Goal: Task Accomplishment & Management: Use online tool/utility

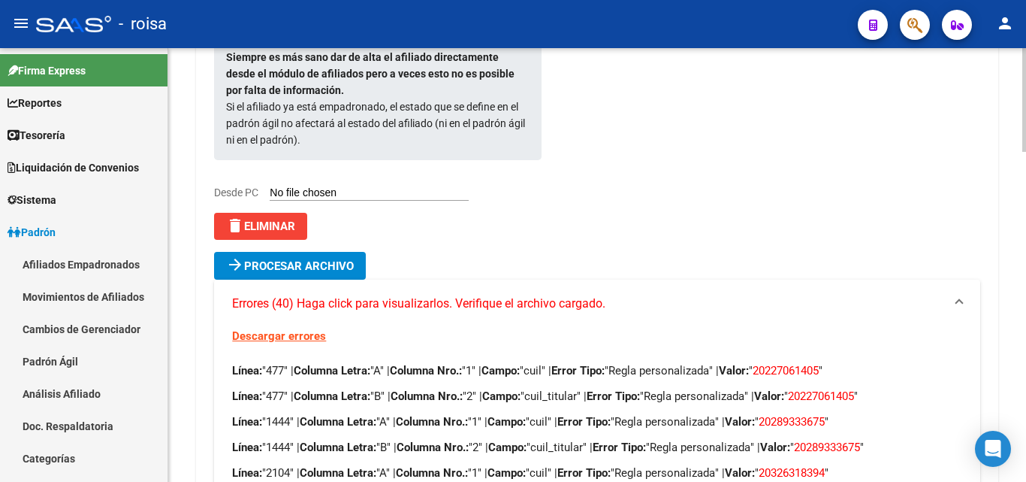
scroll to position [484, 0]
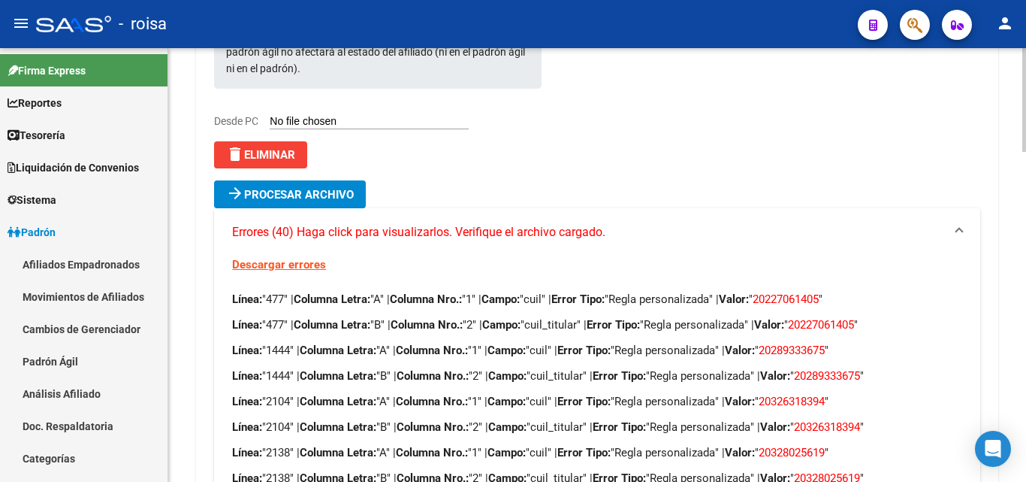
click at [817, 292] on span "20227061405" at bounding box center [786, 299] width 66 height 14
copy span "20227061405"
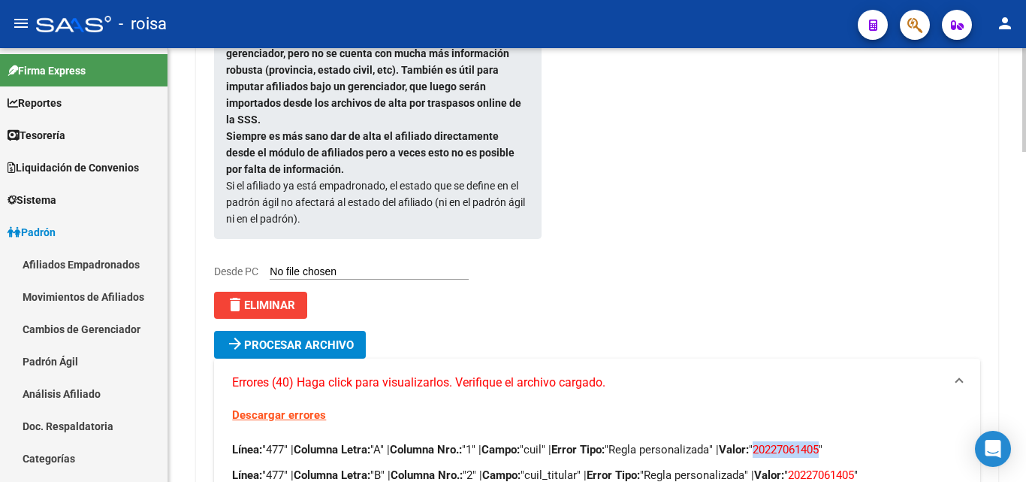
scroll to position [559, 0]
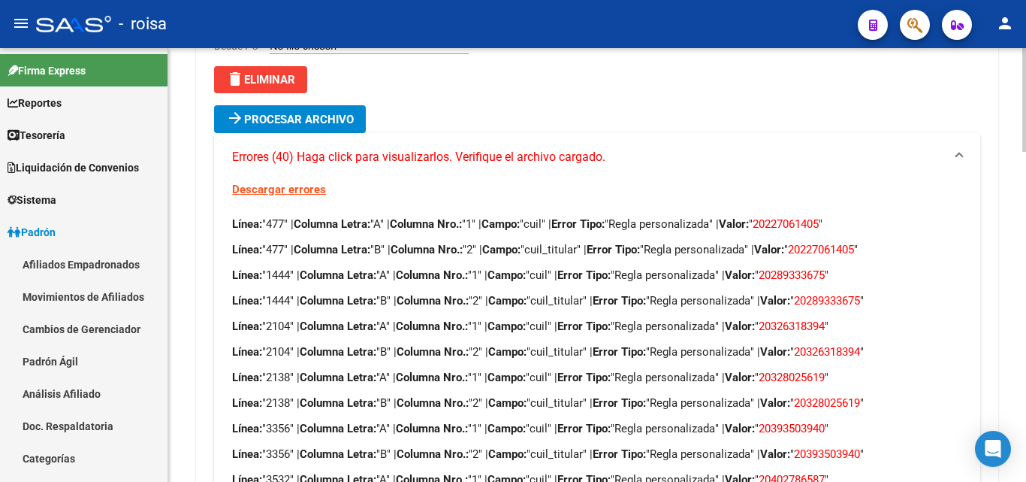
click at [825, 268] on span "20289333675" at bounding box center [792, 275] width 66 height 14
copy span "20289333675"
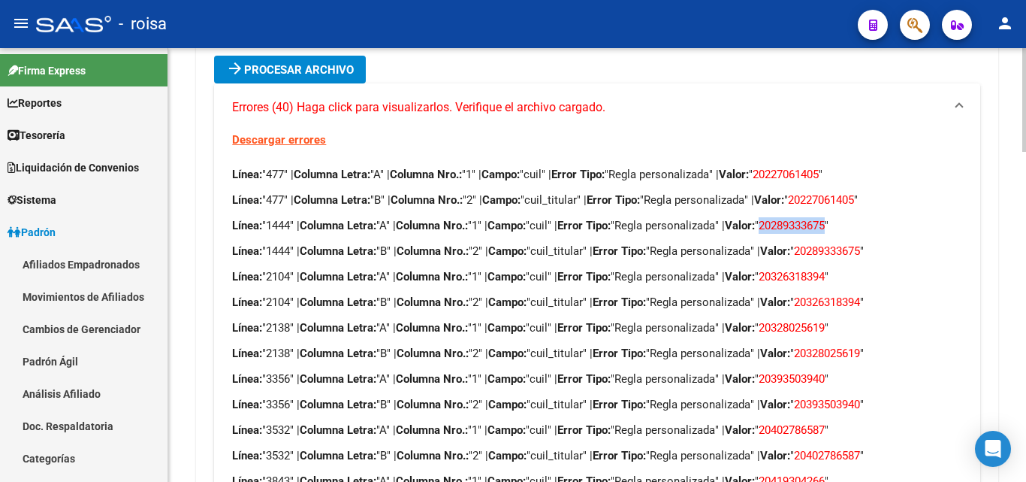
scroll to position [634, 0]
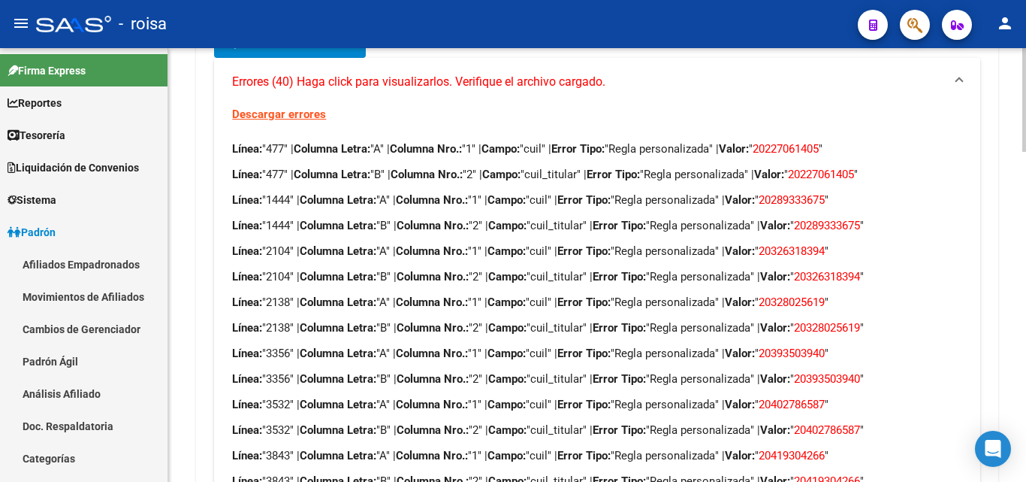
click at [816, 244] on span "20326318394" at bounding box center [792, 251] width 66 height 14
copy span "20326318394"
click at [825, 295] on span "20328025619" at bounding box center [792, 302] width 66 height 14
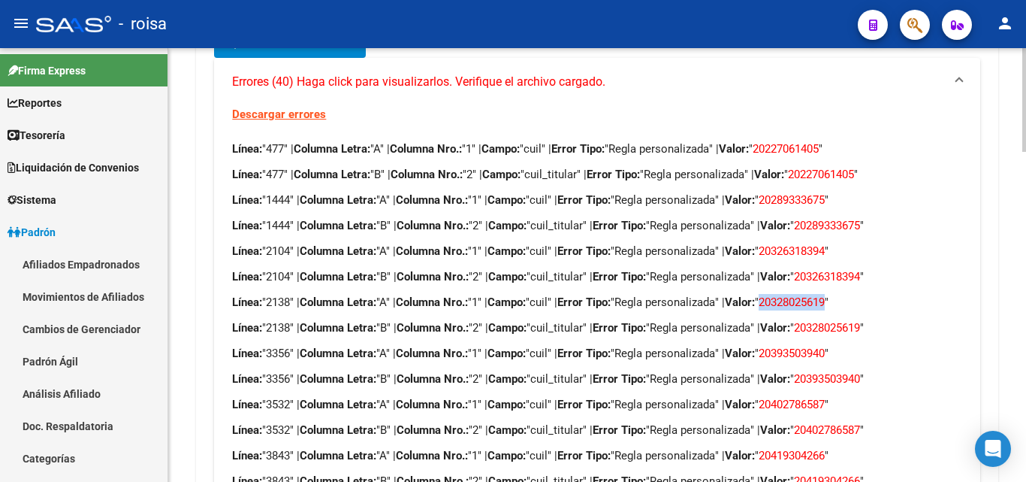
copy span "20328025619"
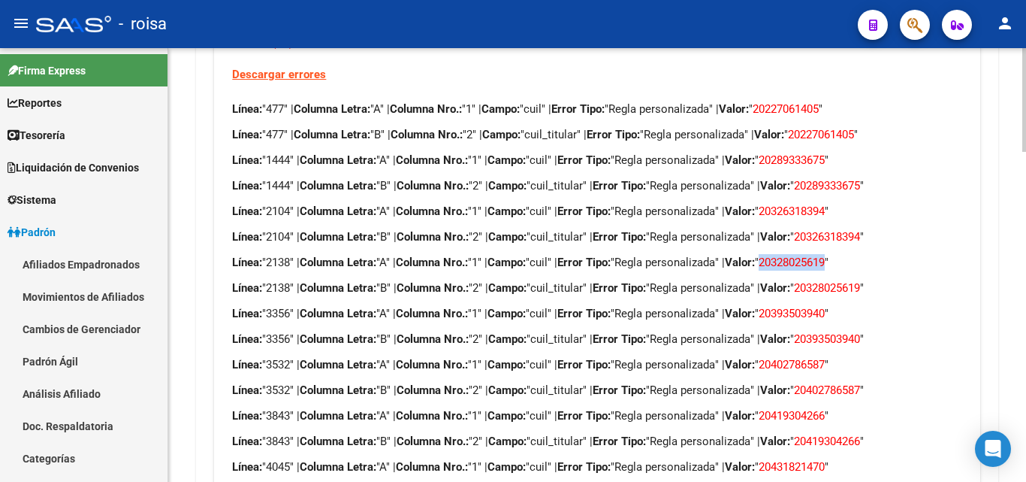
scroll to position [709, 0]
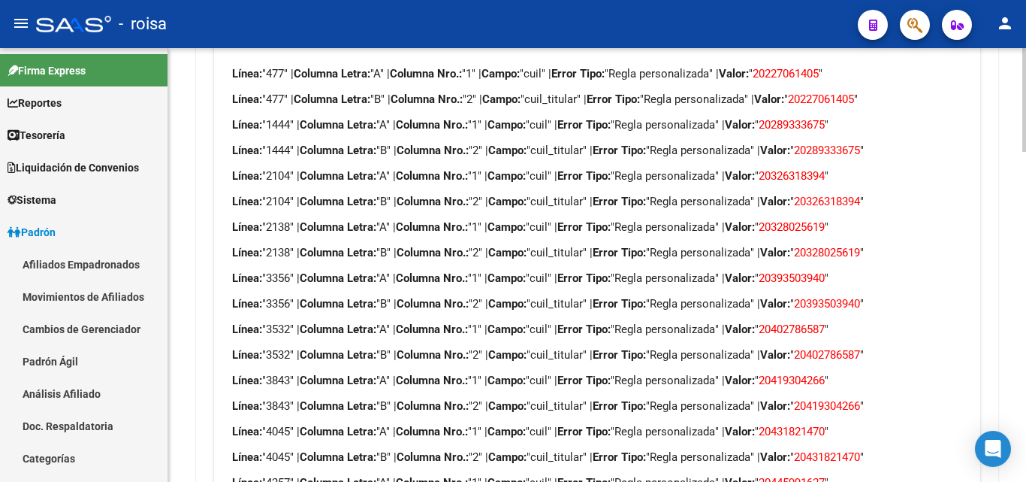
click at [825, 271] on span "20393503940" at bounding box center [792, 278] width 66 height 14
copy span "20393503940"
click at [825, 322] on span "20402786587" at bounding box center [792, 329] width 66 height 14
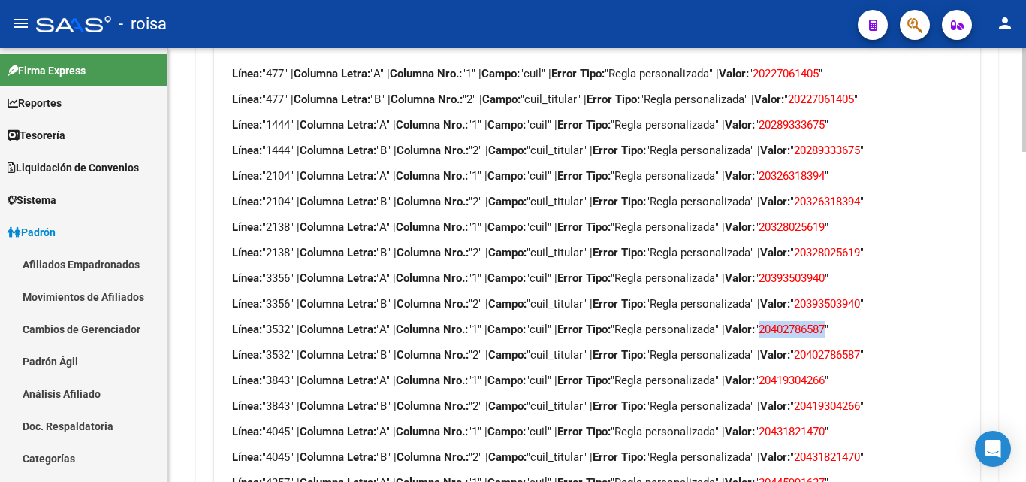
copy span "20402786587"
click at [825, 373] on span "20419304266" at bounding box center [792, 380] width 66 height 14
copy span "20419304266"
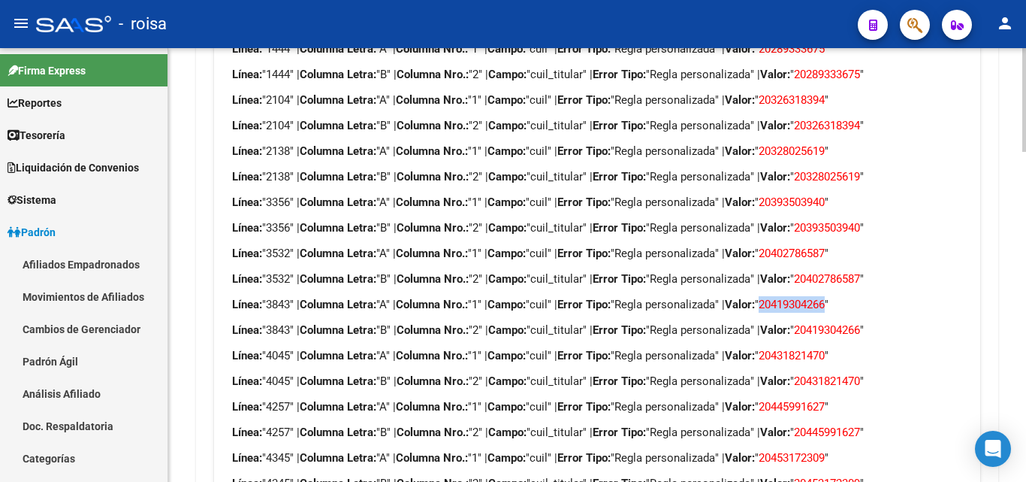
scroll to position [784, 0]
copy span "20419304266"
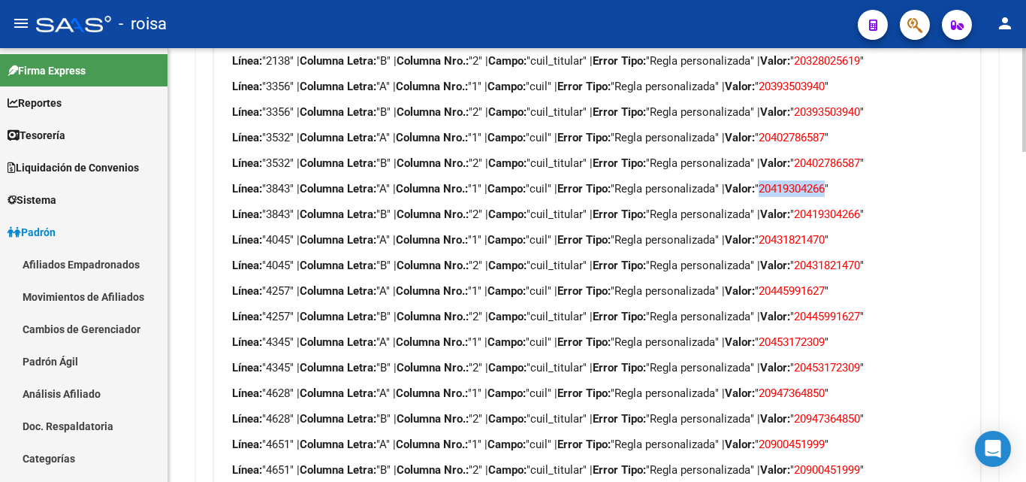
scroll to position [935, 0]
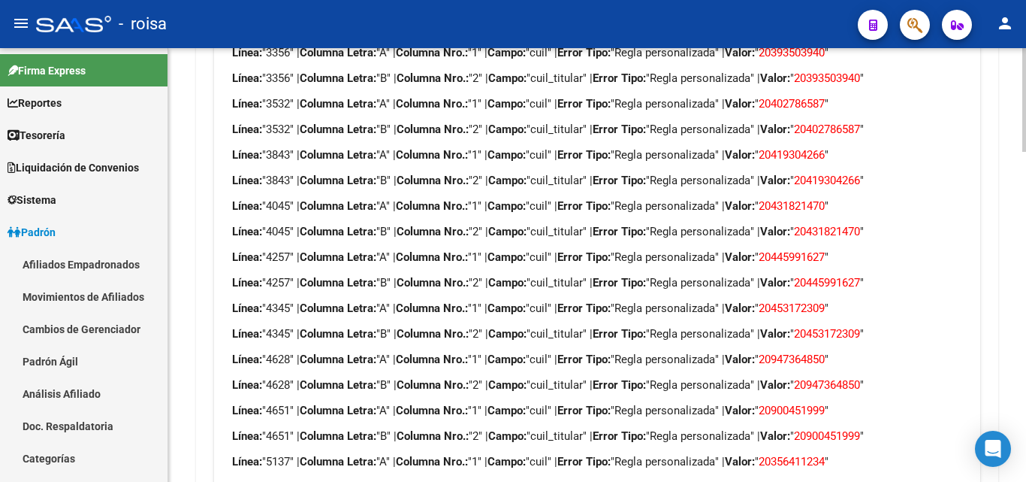
click at [860, 174] on span "20419304266" at bounding box center [827, 181] width 66 height 14
click at [825, 199] on span "20431821470" at bounding box center [792, 206] width 66 height 14
copy span "20431821470"
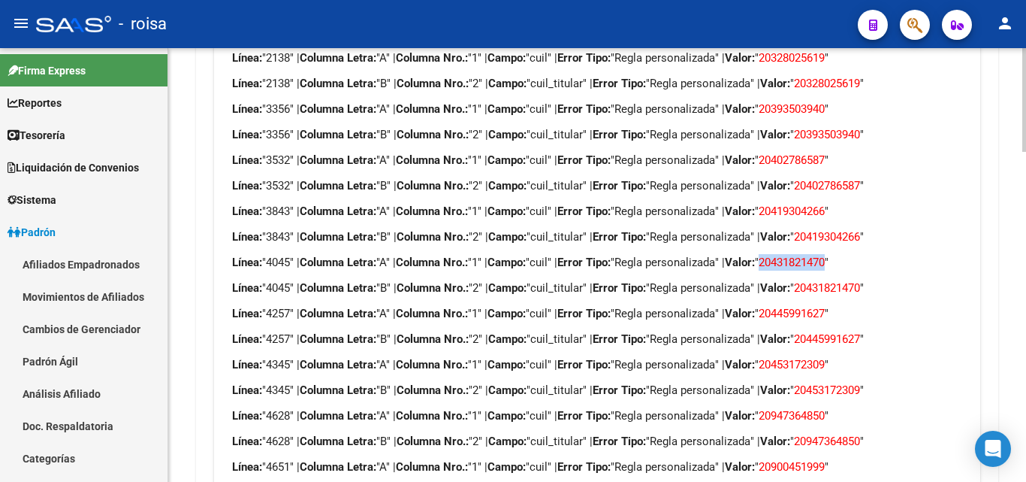
scroll to position [860, 0]
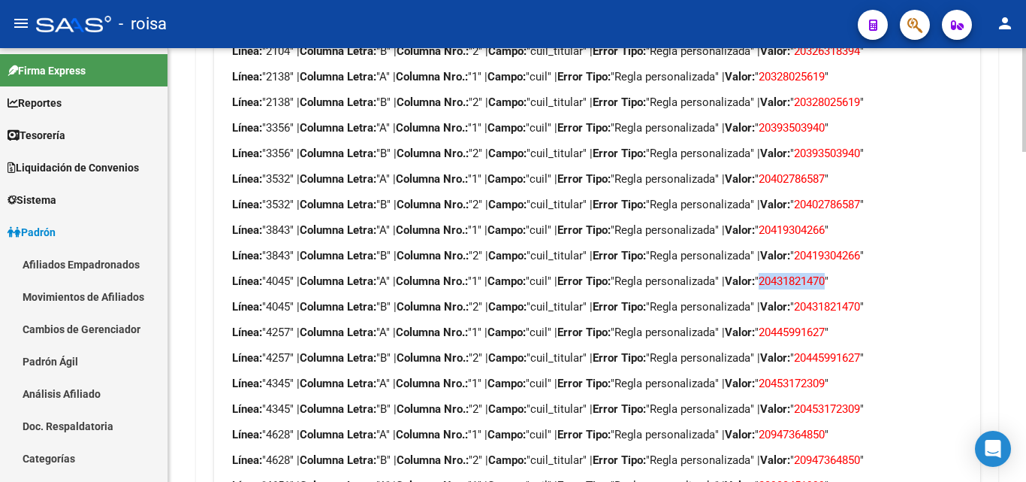
copy span "20431821470"
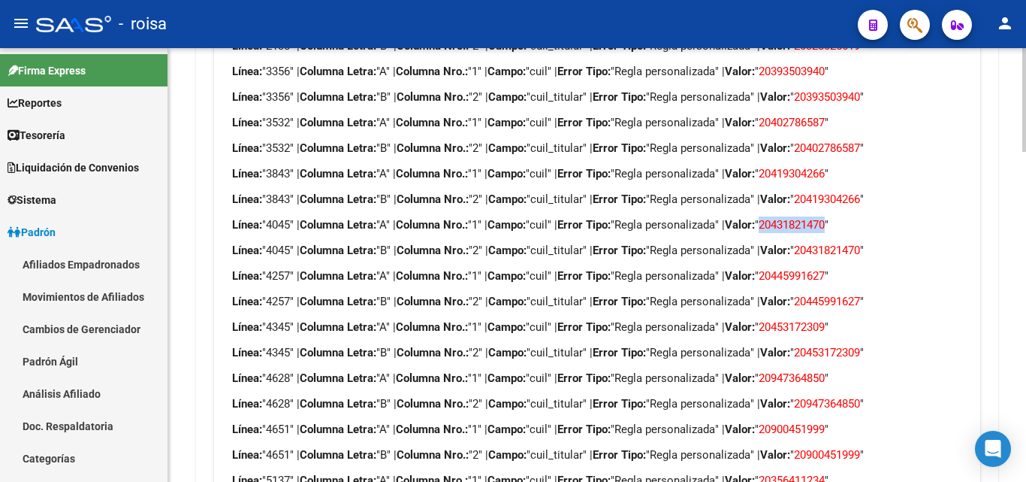
scroll to position [1010, 0]
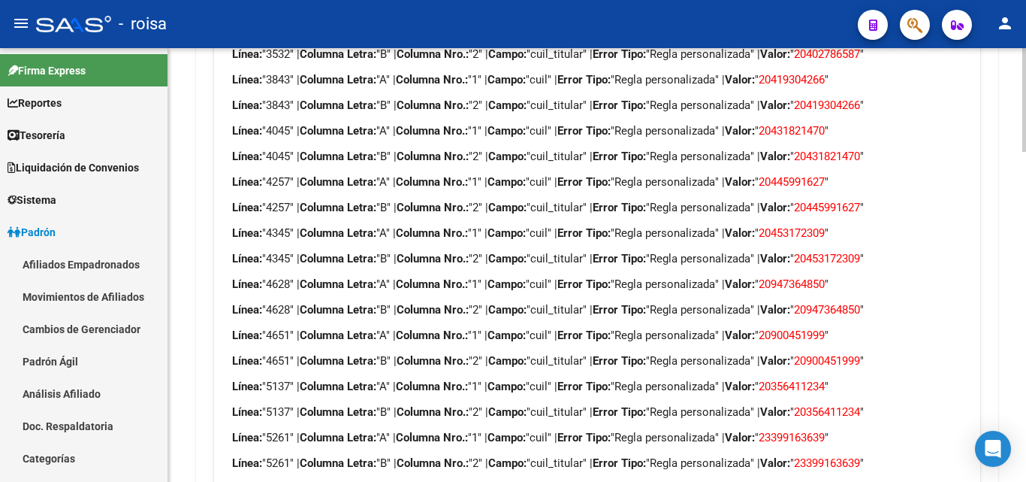
click at [825, 175] on span "20445991627" at bounding box center [792, 182] width 66 height 14
click at [825, 226] on span "20453172309" at bounding box center [792, 233] width 66 height 14
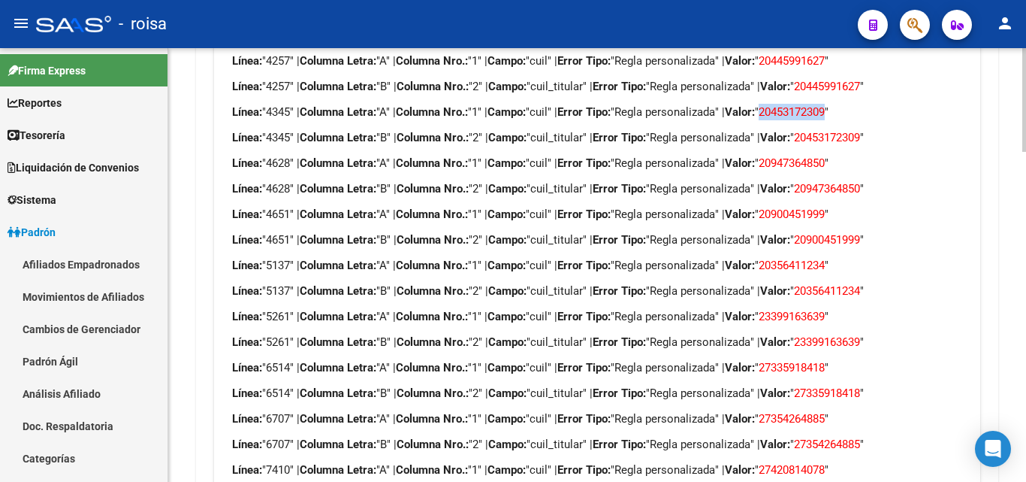
scroll to position [1085, 0]
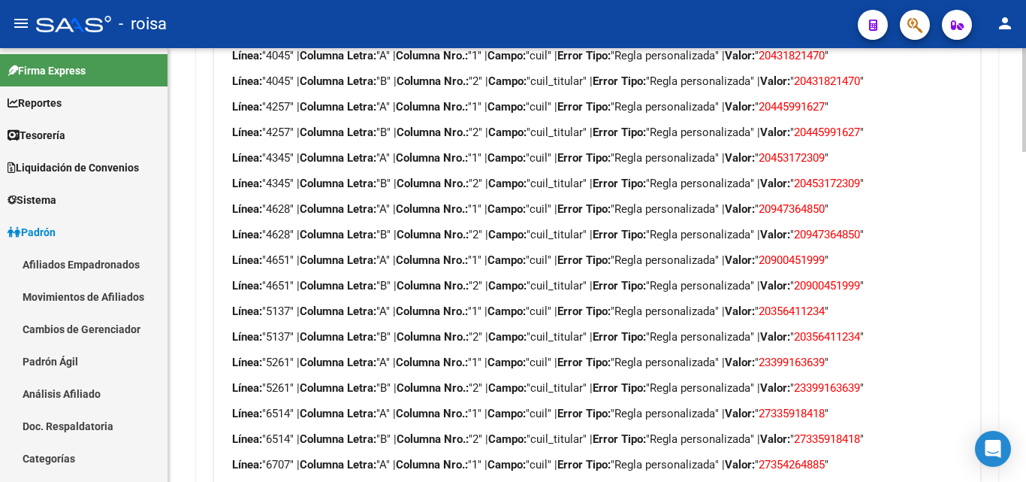
click at [825, 202] on span "20947364850" at bounding box center [792, 209] width 66 height 14
click at [825, 253] on span "20900451999" at bounding box center [792, 260] width 66 height 14
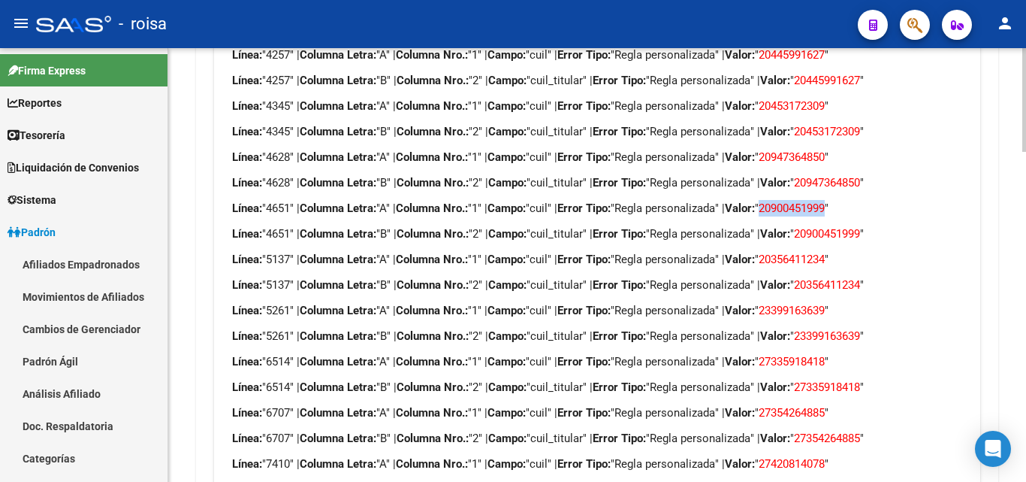
scroll to position [1235, 0]
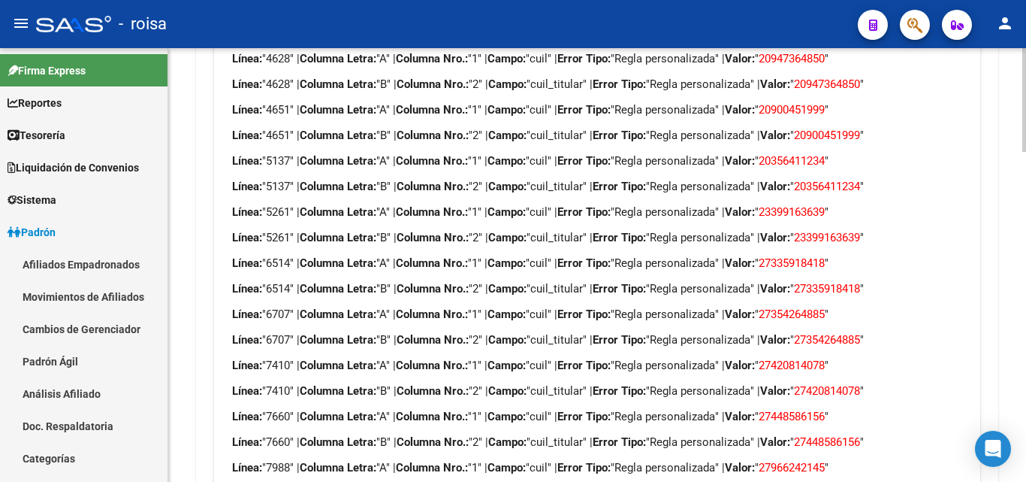
click at [825, 154] on span "20356411234" at bounding box center [792, 161] width 66 height 14
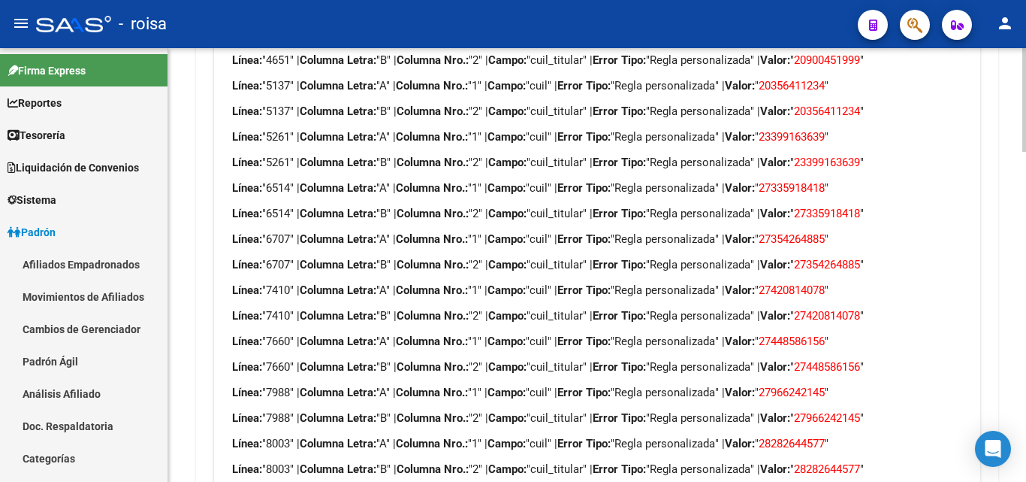
click at [825, 130] on span "23399163639" at bounding box center [792, 137] width 66 height 14
drag, startPoint x: 835, startPoint y: 119, endPoint x: 817, endPoint y: 119, distance: 18.0
click at [817, 130] on span "23399163639" at bounding box center [792, 137] width 66 height 14
click at [808, 128] on p "Línea: "5261" | Columna Letra: "A" | Columna Nro.: "1" | Campo: "cuil" | Error …" at bounding box center [597, 136] width 730 height 17
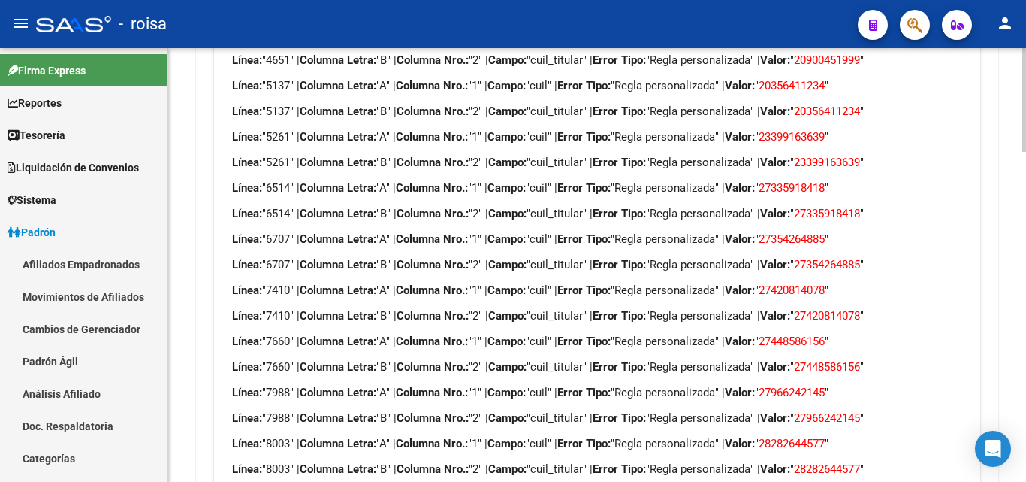
click at [825, 181] on span "27335918418" at bounding box center [792, 188] width 66 height 14
click at [808, 181] on span "27335918418" at bounding box center [792, 188] width 66 height 14
drag, startPoint x: 800, startPoint y: 168, endPoint x: 855, endPoint y: 168, distance: 54.9
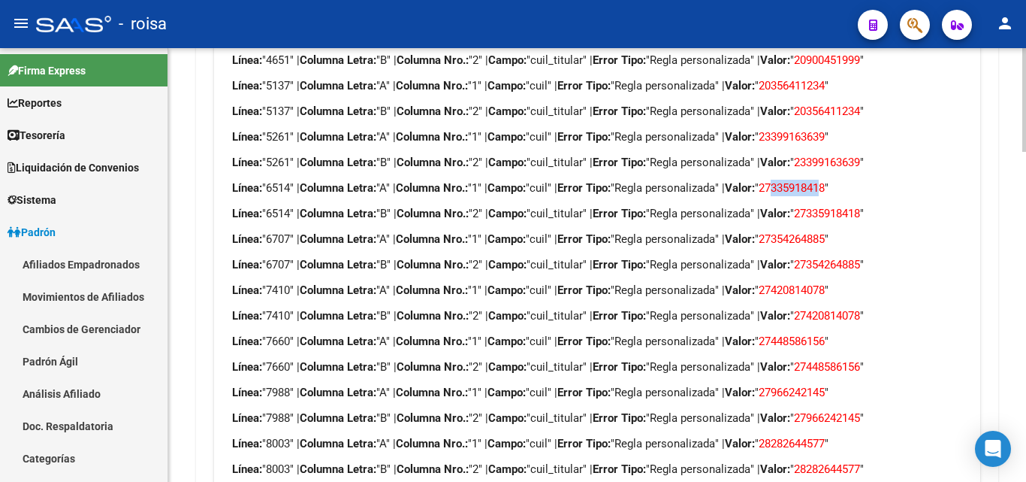
click at [825, 181] on span "27335918418" at bounding box center [792, 188] width 66 height 14
drag, startPoint x: 790, startPoint y: 174, endPoint x: 859, endPoint y: 168, distance: 68.6
click at [859, 180] on p "Línea: "6514" | Columna Letra: "A" | Columna Nro.: "1" | Campo: "cuil" | Error …" at bounding box center [597, 188] width 730 height 17
click at [825, 232] on span "27354264885" at bounding box center [792, 239] width 66 height 14
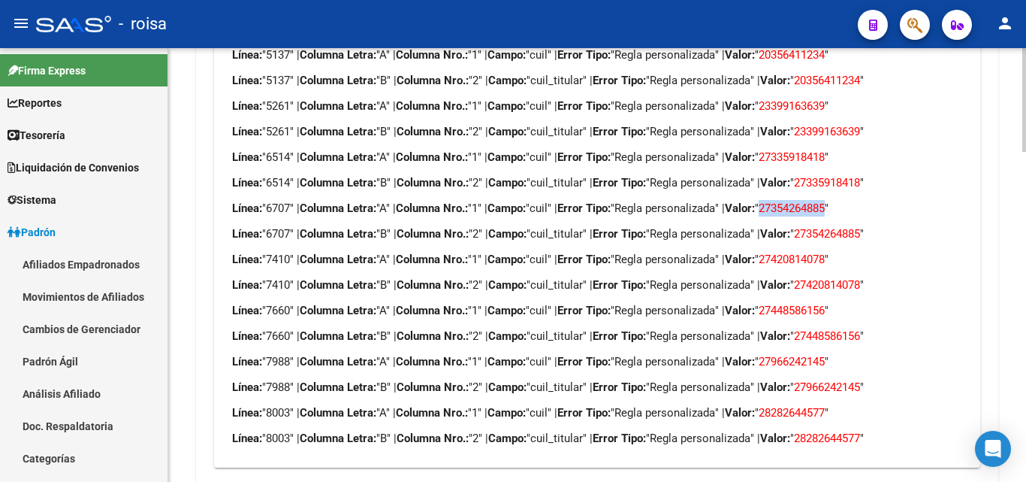
scroll to position [1385, 0]
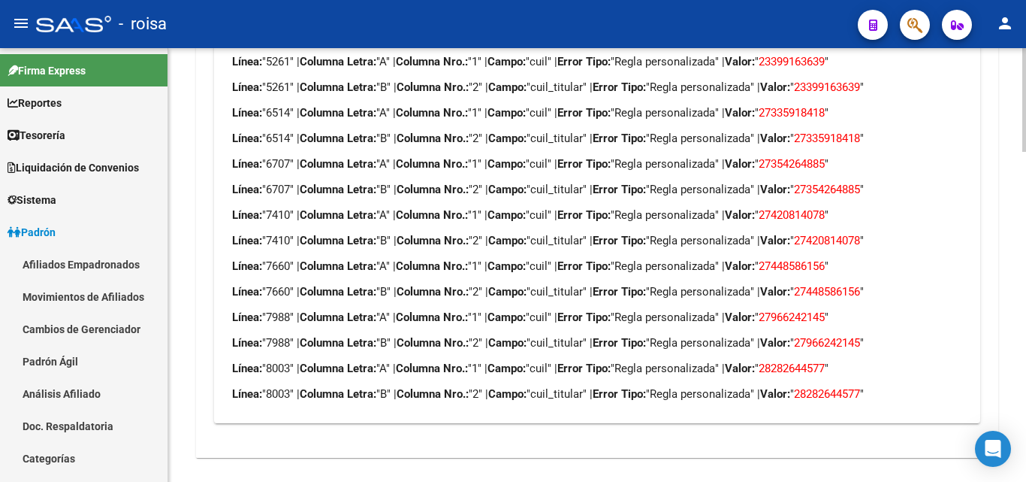
click at [825, 208] on span "27420814078" at bounding box center [792, 215] width 66 height 14
click at [825, 259] on span "27448586156" at bounding box center [792, 266] width 66 height 14
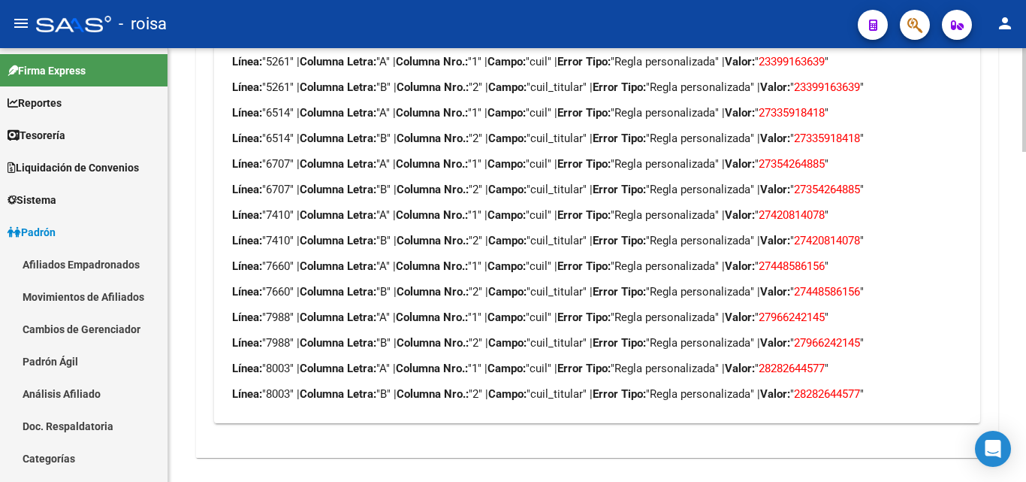
click at [838, 309] on p "Línea: "7988" | Columna Letra: "A" | Columna Nro.: "1" | Campo: "cuil" | Error …" at bounding box center [597, 317] width 730 height 17
click at [825, 361] on span "28282644577" at bounding box center [792, 368] width 66 height 14
